Goal: Task Accomplishment & Management: Manage account settings

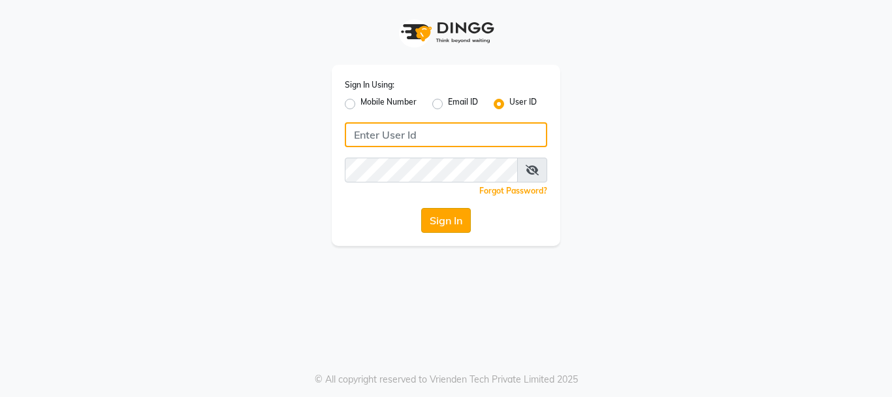
type input "snobsalon"
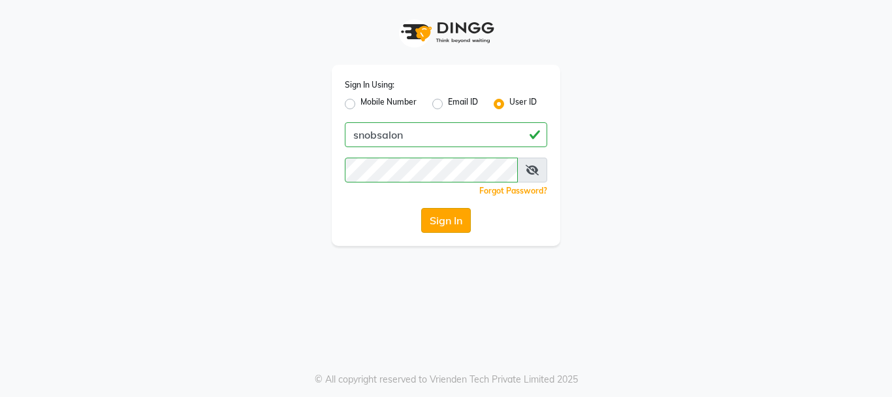
click at [446, 222] on button "Sign In" at bounding box center [446, 220] width 50 height 25
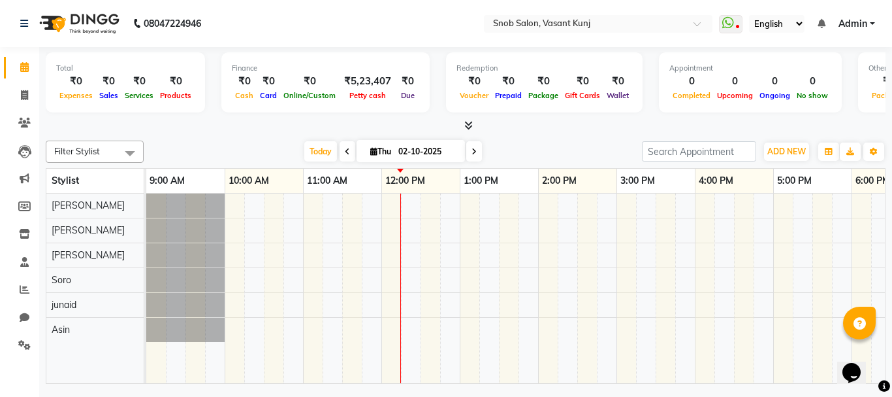
drag, startPoint x: 279, startPoint y: 370, endPoint x: 198, endPoint y: 376, distance: 81.2
click at [181, 383] on td at bounding box center [515, 288] width 739 height 190
click at [352, 307] on div at bounding box center [655, 287] width 1019 height 189
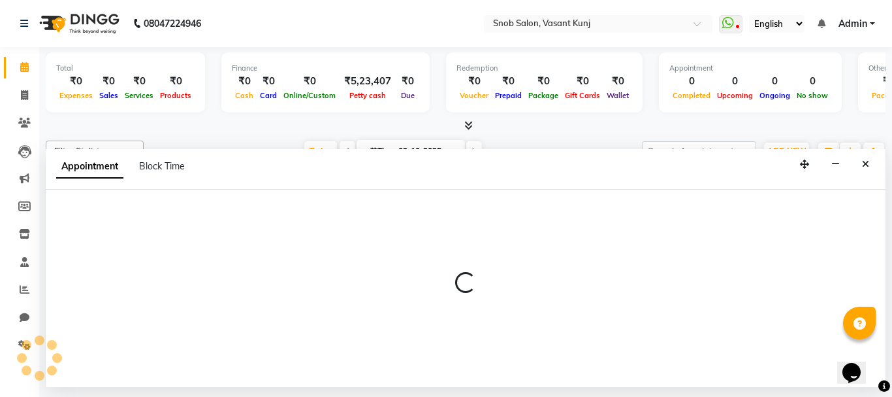
select select "82633"
select select "690"
select select "tentative"
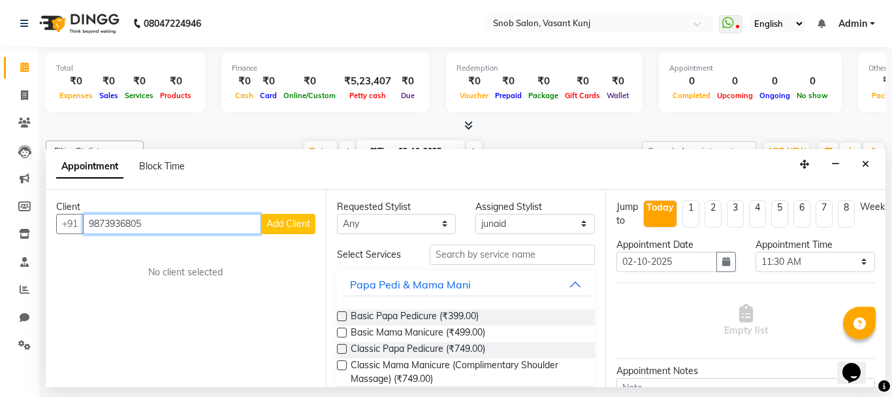
type input "9873936805"
click at [299, 226] on span "Add Client" at bounding box center [289, 224] width 44 height 12
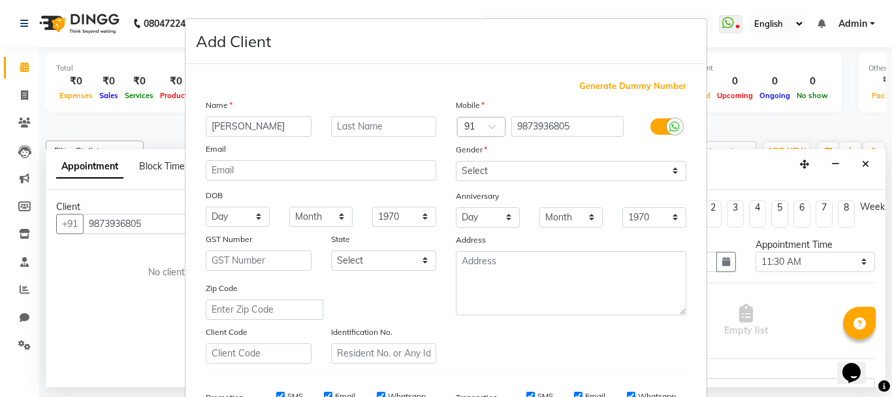
type input "[PERSON_NAME]"
click at [675, 171] on select "Select [DEMOGRAPHIC_DATA] [DEMOGRAPHIC_DATA] Other Prefer Not To Say" at bounding box center [571, 171] width 231 height 20
select select "[DEMOGRAPHIC_DATA]"
click at [456, 161] on select "Select [DEMOGRAPHIC_DATA] [DEMOGRAPHIC_DATA] Other Prefer Not To Say" at bounding box center [571, 171] width 231 height 20
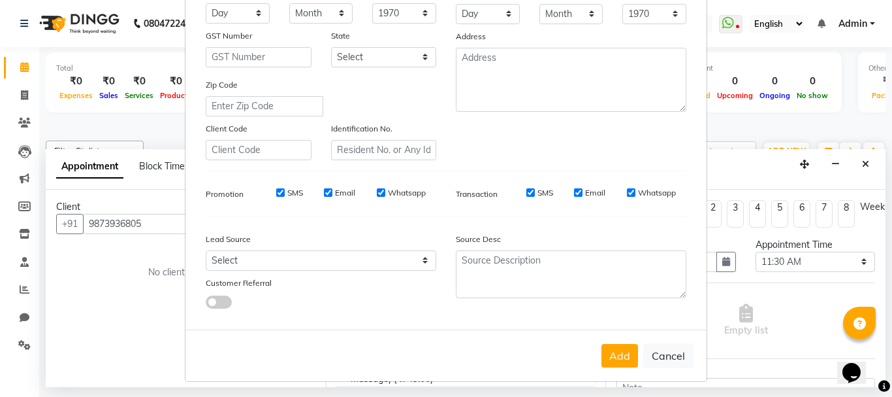
scroll to position [206, 0]
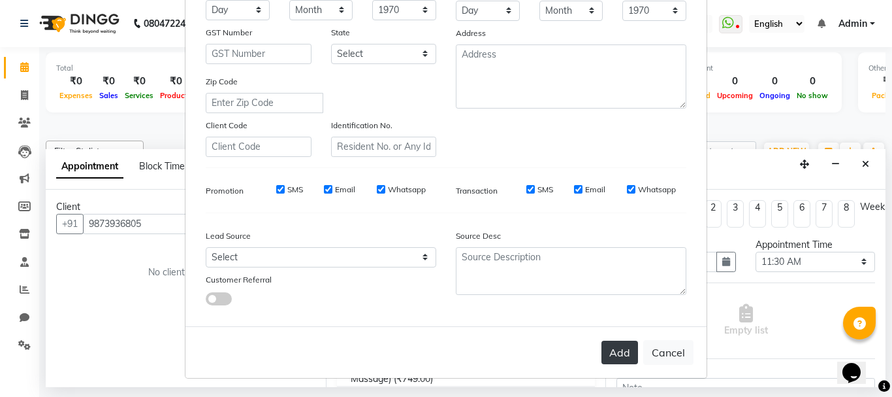
click at [608, 355] on button "Add" at bounding box center [620, 352] width 37 height 24
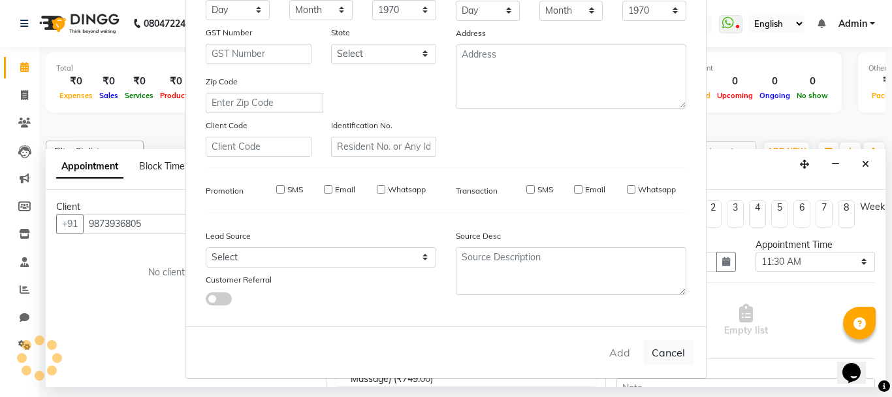
select select
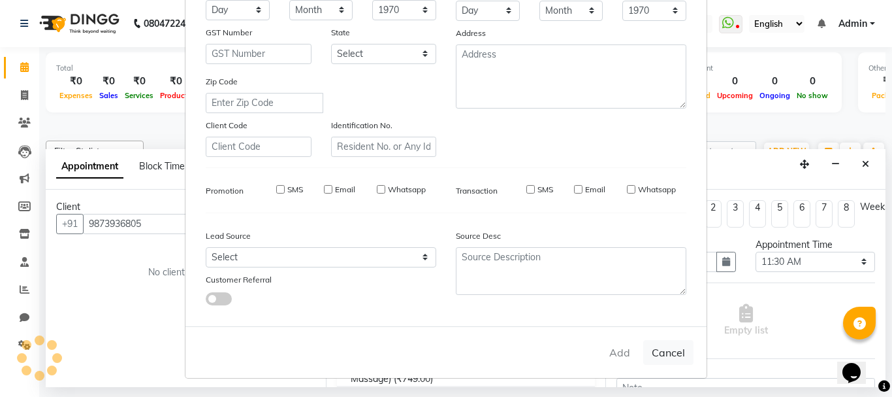
select select
checkbox input "false"
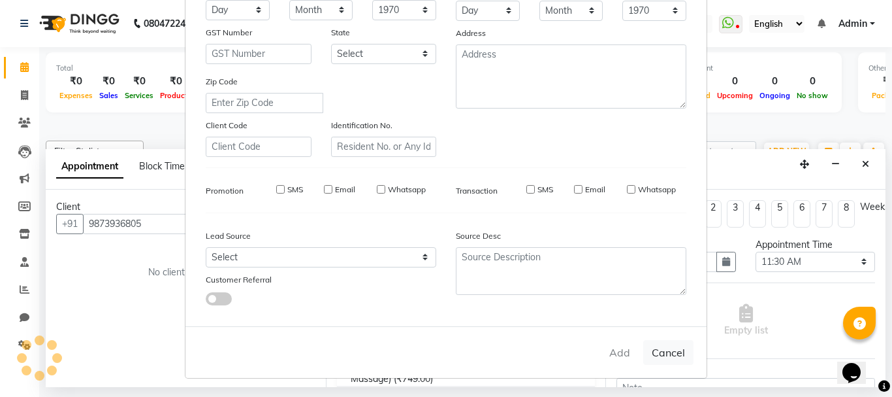
checkbox input "false"
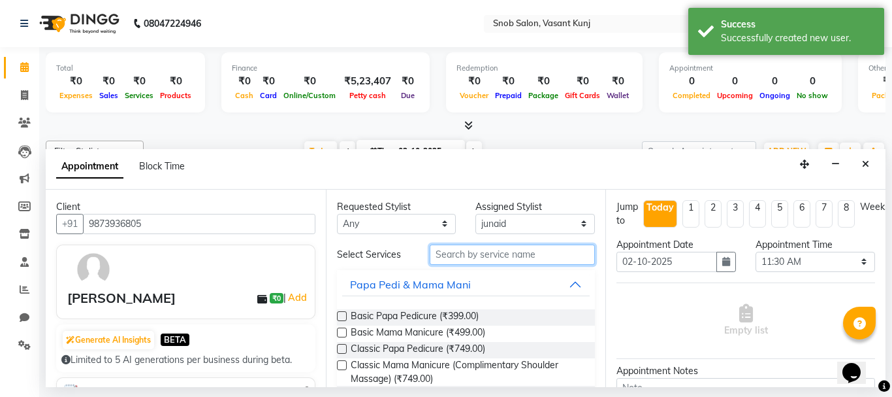
click at [519, 250] on input "text" at bounding box center [513, 254] width 166 height 20
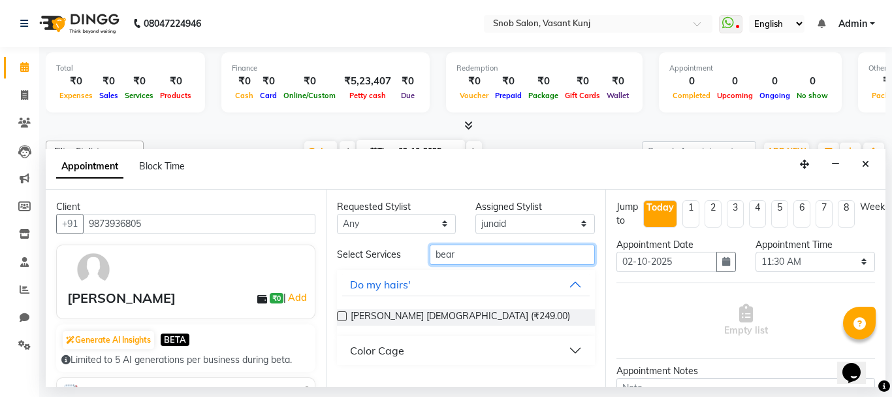
type input "bear"
click at [483, 321] on div "[PERSON_NAME] [DEMOGRAPHIC_DATA] (₹249.00)" at bounding box center [466, 317] width 259 height 16
click at [412, 307] on div "[PERSON_NAME] [DEMOGRAPHIC_DATA] (₹249.00)" at bounding box center [466, 317] width 259 height 37
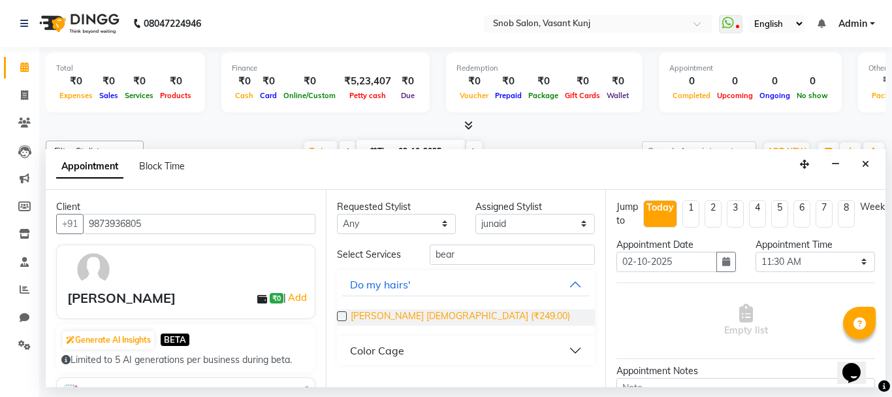
click at [420, 316] on span "[PERSON_NAME] [DEMOGRAPHIC_DATA] (₹249.00)" at bounding box center [460, 317] width 219 height 16
checkbox input "false"
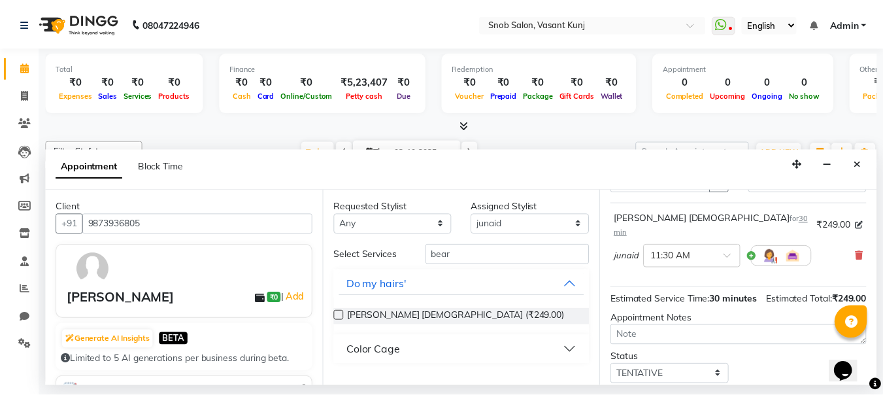
scroll to position [170, 0]
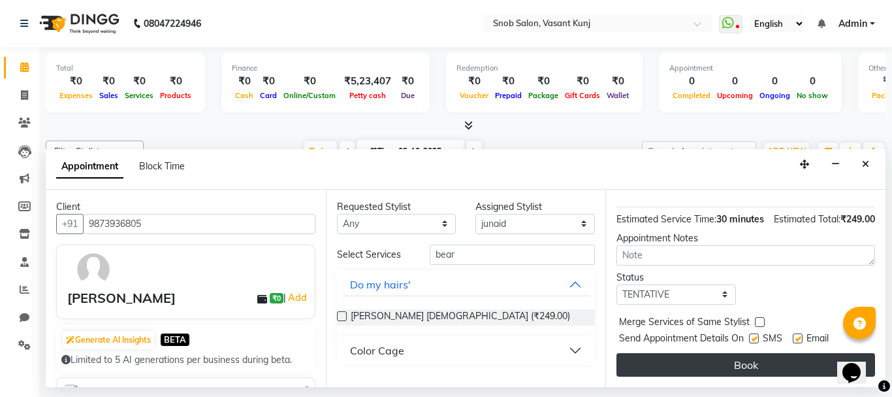
click at [692, 353] on button "Book" at bounding box center [746, 365] width 259 height 24
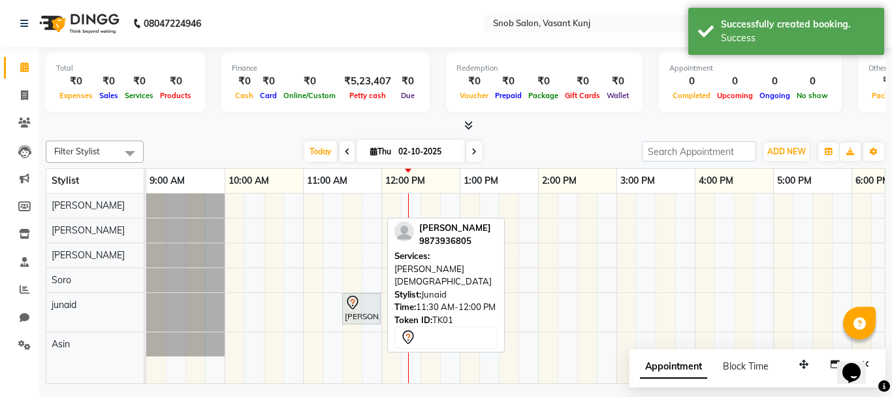
click at [378, 308] on div at bounding box center [380, 308] width 5 height 30
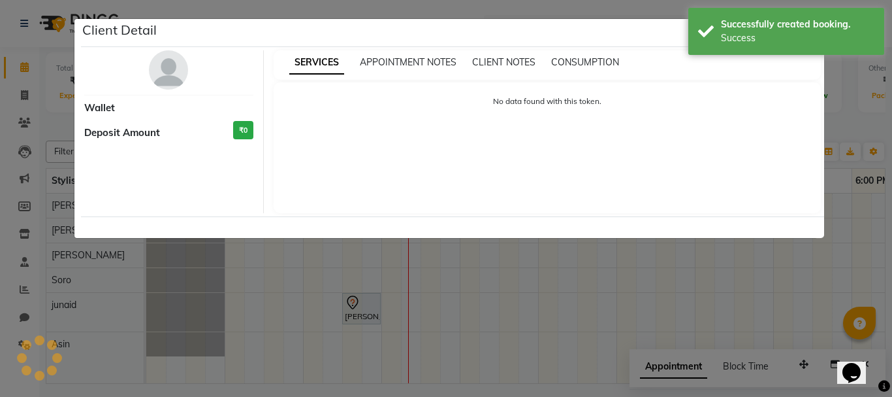
select select "7"
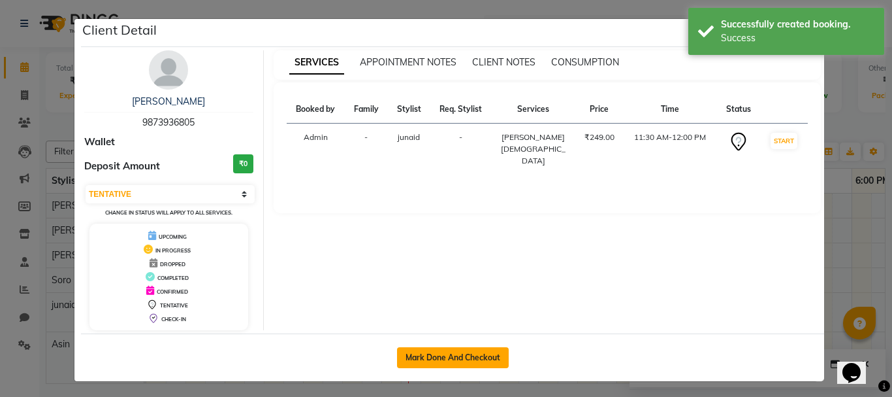
click at [449, 353] on button "Mark Done And Checkout" at bounding box center [453, 357] width 112 height 21
select select "service"
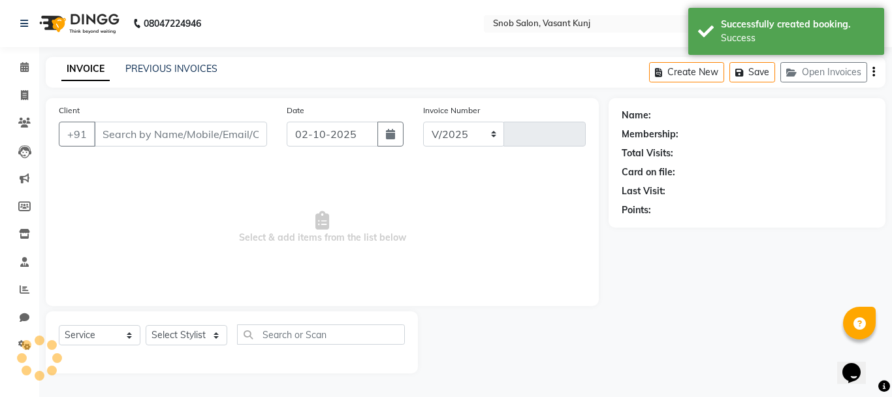
select select "7175"
type input "0822"
type input "9873936805"
select select "82633"
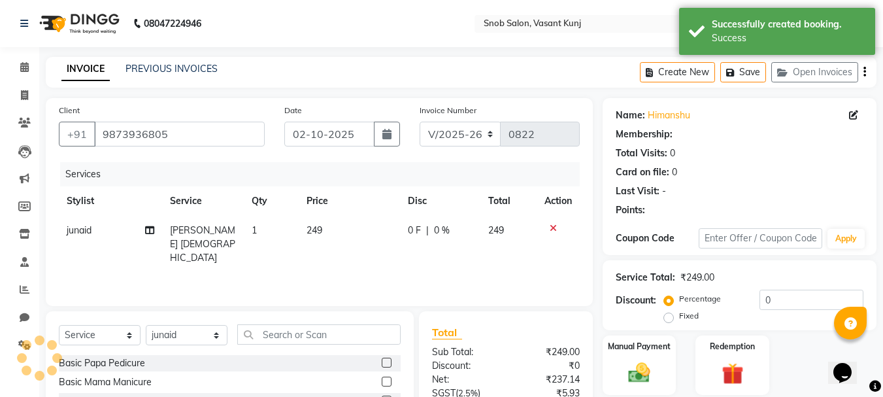
select select "1: Object"
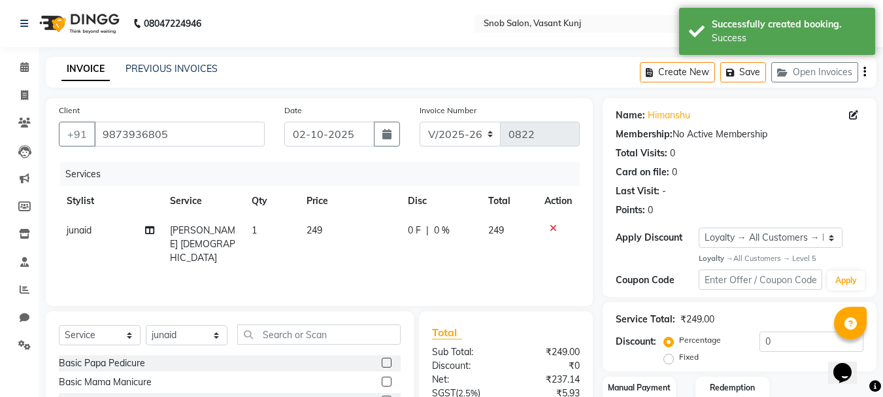
click at [332, 229] on td "249" at bounding box center [349, 244] width 101 height 57
select select "82633"
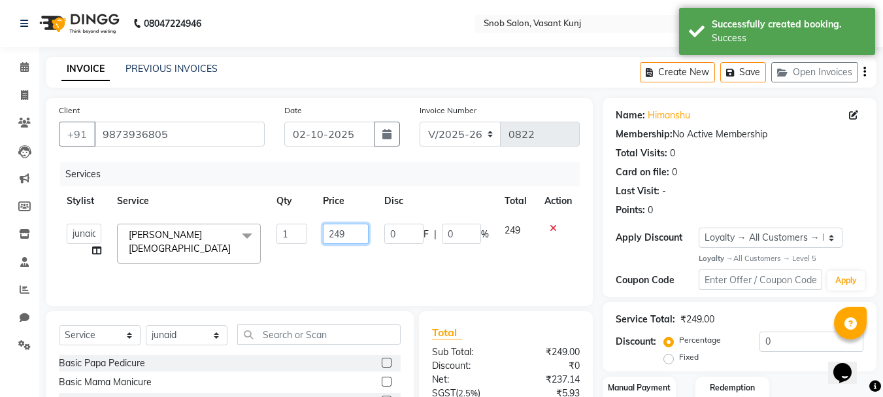
click at [353, 234] on input "249" at bounding box center [345, 233] width 45 height 20
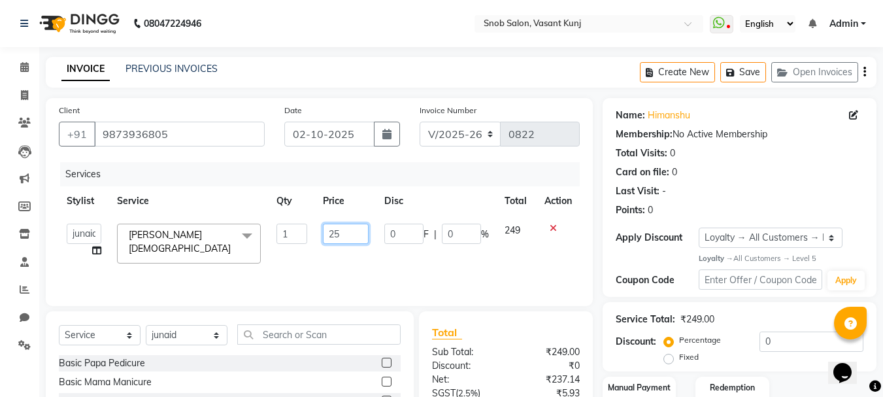
type input "250"
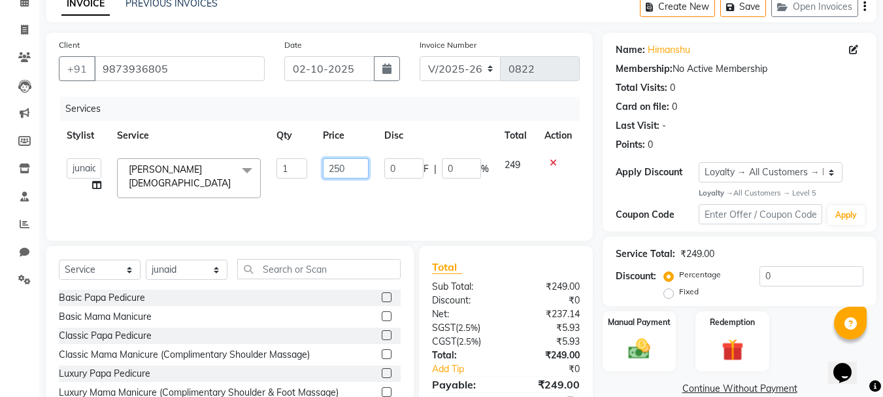
scroll to position [127, 0]
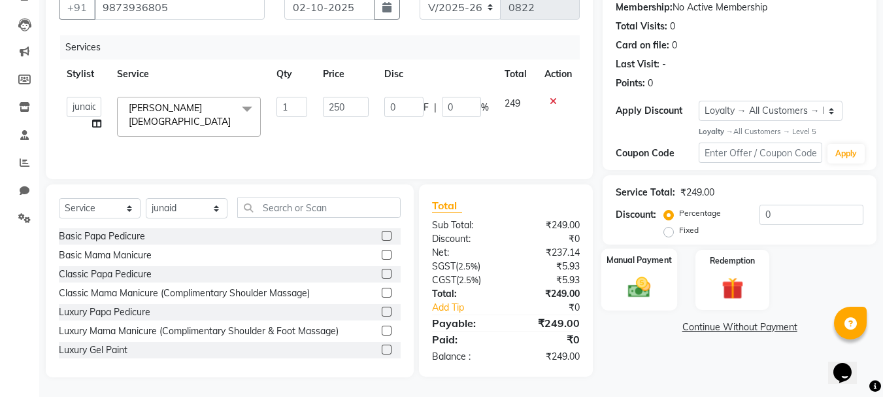
click at [649, 290] on img at bounding box center [639, 287] width 37 height 26
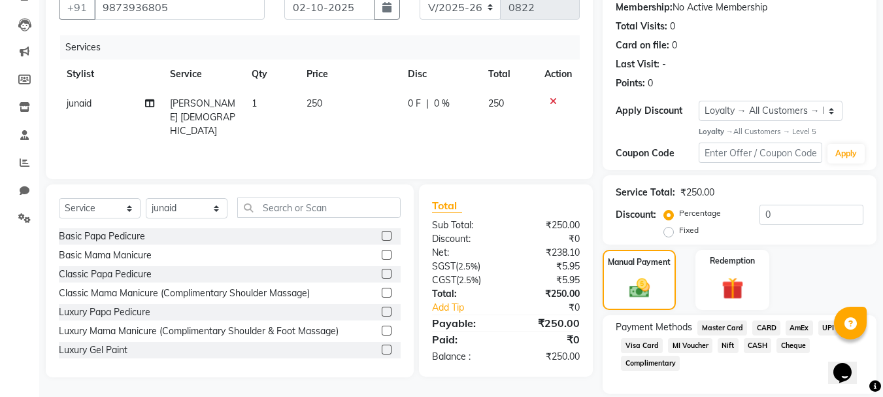
click at [828, 327] on span "UPI" at bounding box center [828, 327] width 20 height 15
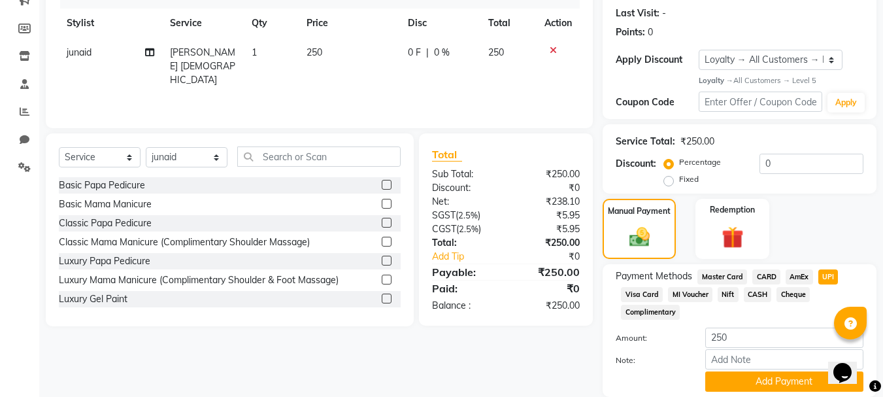
scroll to position [224, 0]
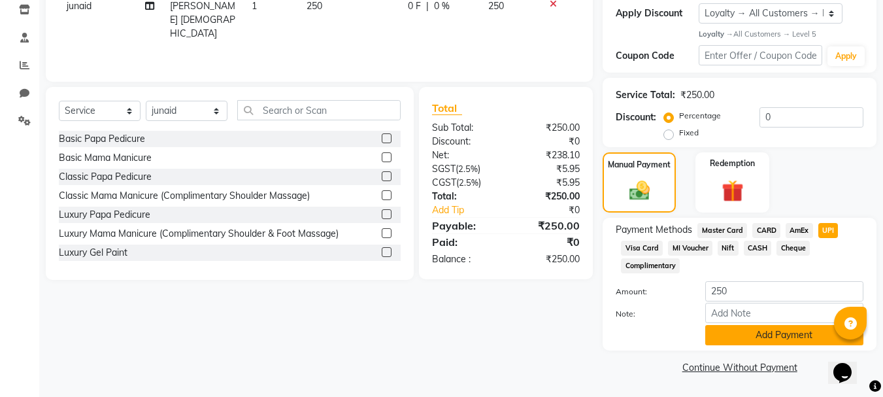
click at [747, 336] on button "Add Payment" at bounding box center [784, 335] width 158 height 20
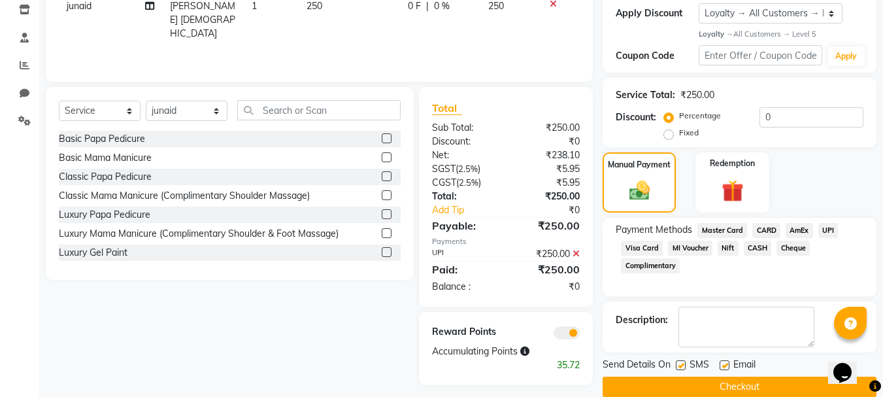
click at [738, 385] on button "Checkout" at bounding box center [739, 386] width 274 height 20
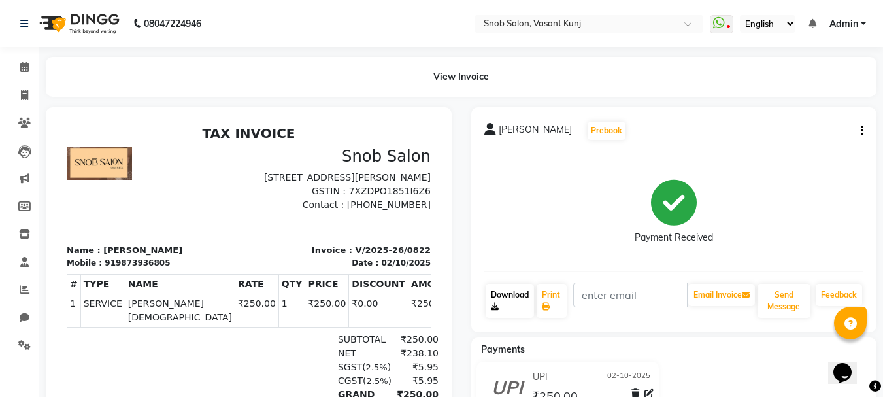
click at [504, 297] on link "Download" at bounding box center [509, 301] width 48 height 34
click at [21, 70] on icon at bounding box center [24, 67] width 8 height 10
